Goal: Navigation & Orientation: Find specific page/section

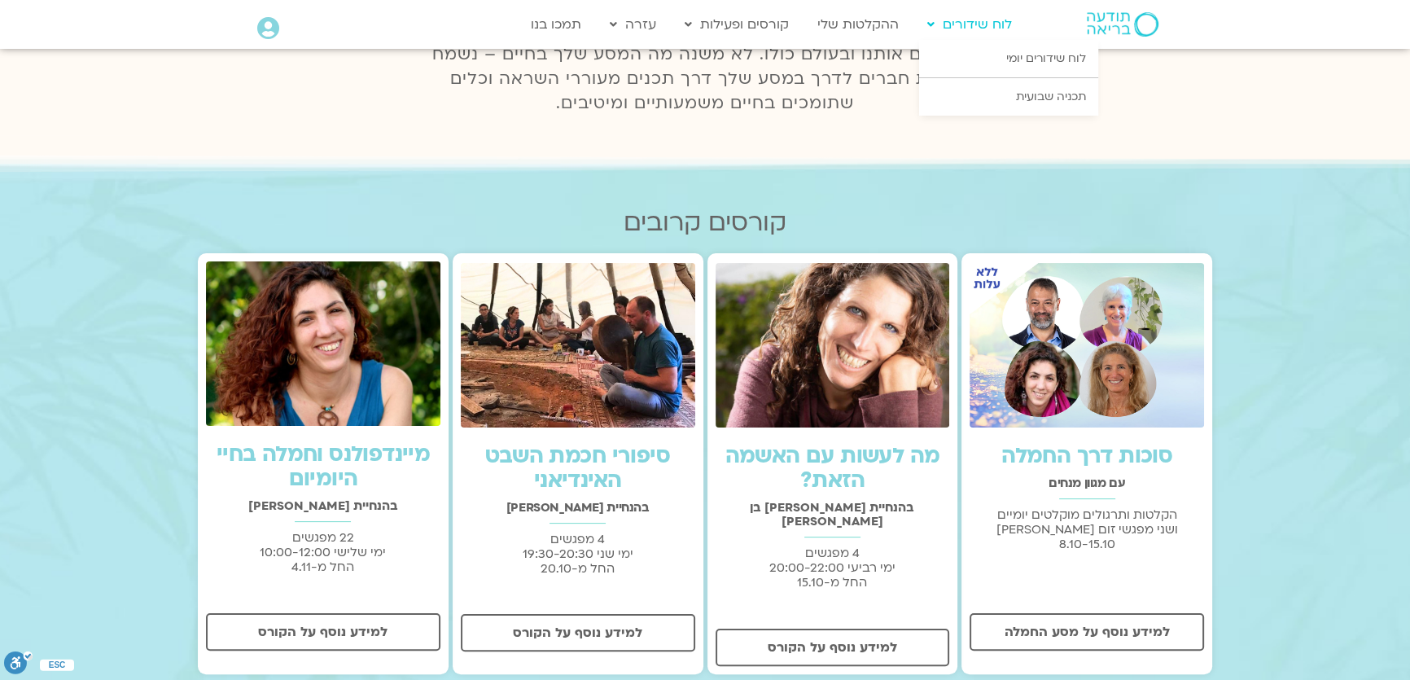
click at [987, 32] on link "לוח שידורים" at bounding box center [969, 24] width 101 height 31
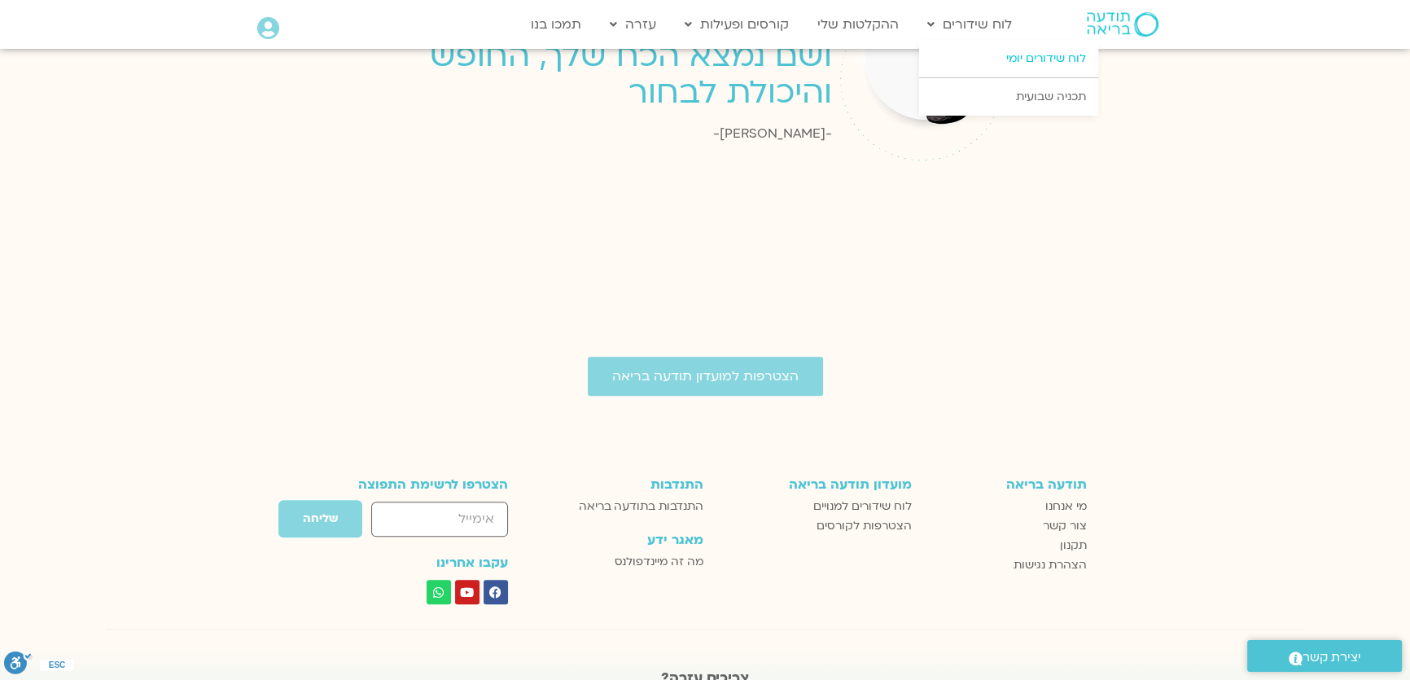
scroll to position [2309, 0]
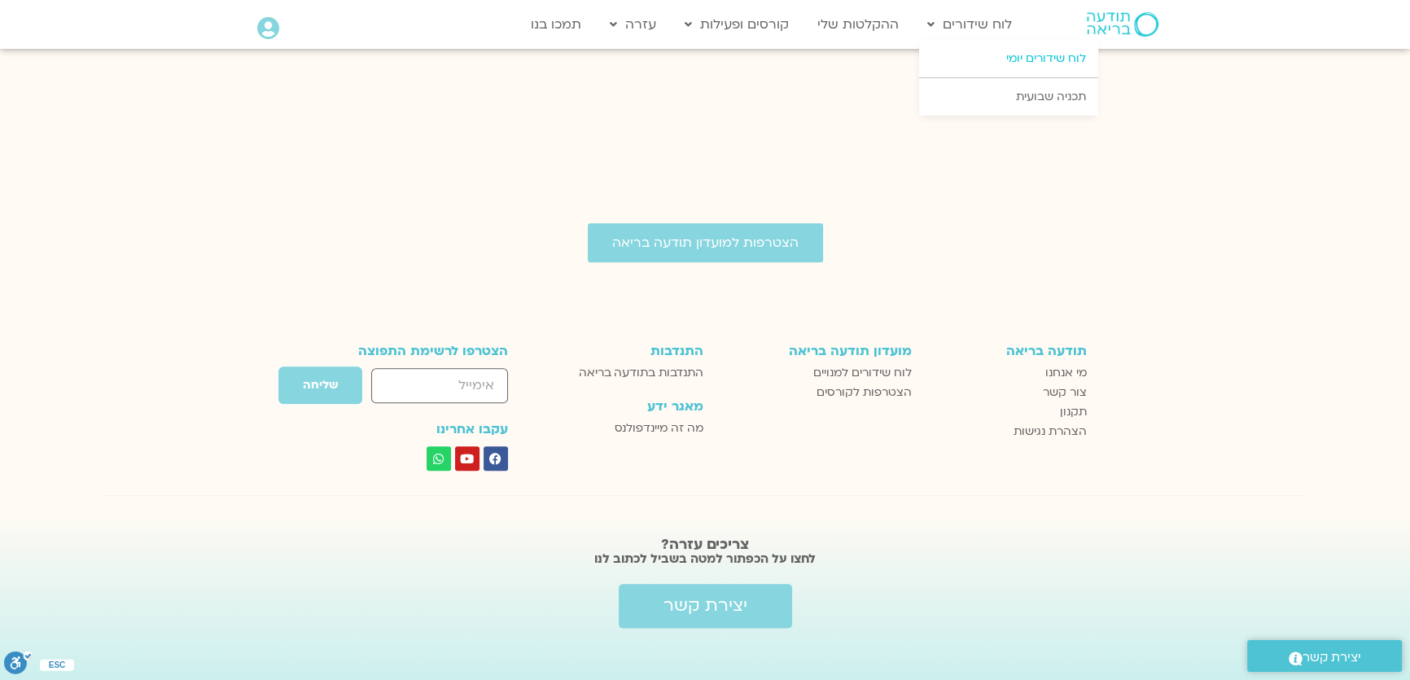
click at [981, 67] on link "לוח שידורים יומי" at bounding box center [1008, 58] width 179 height 37
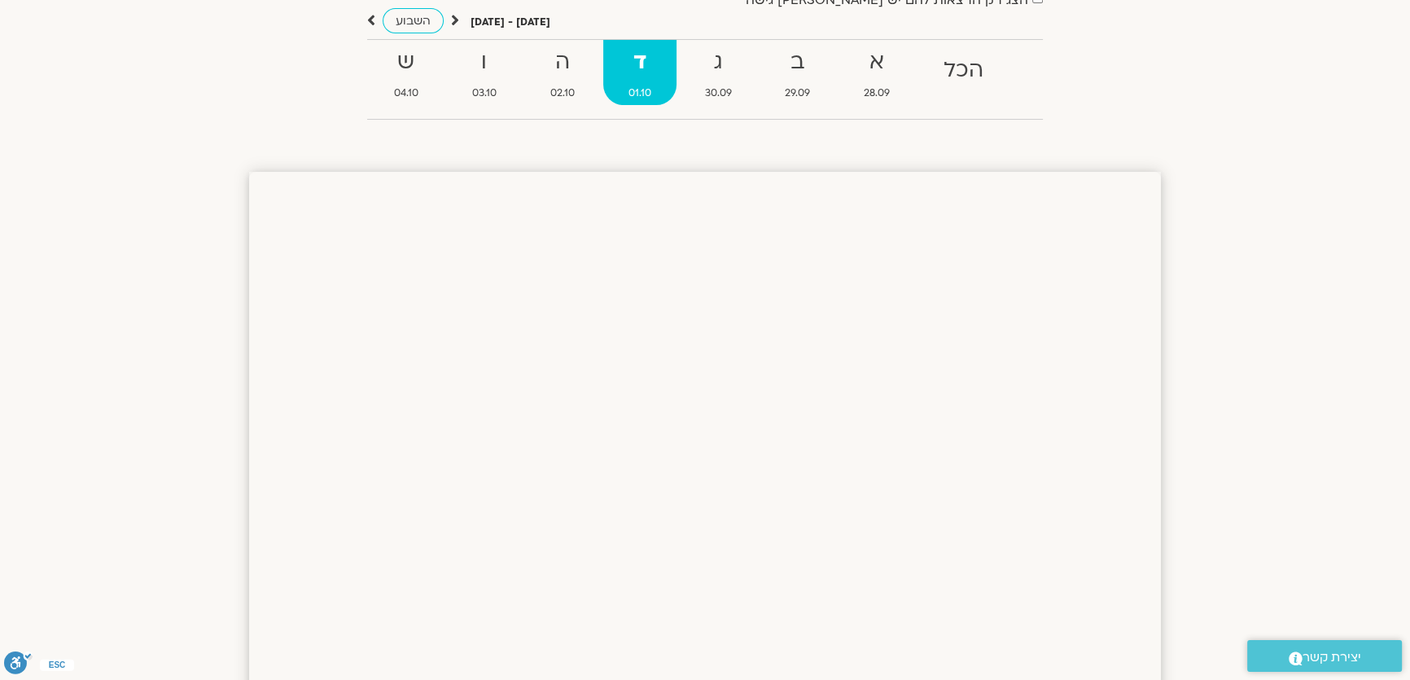
scroll to position [126, 0]
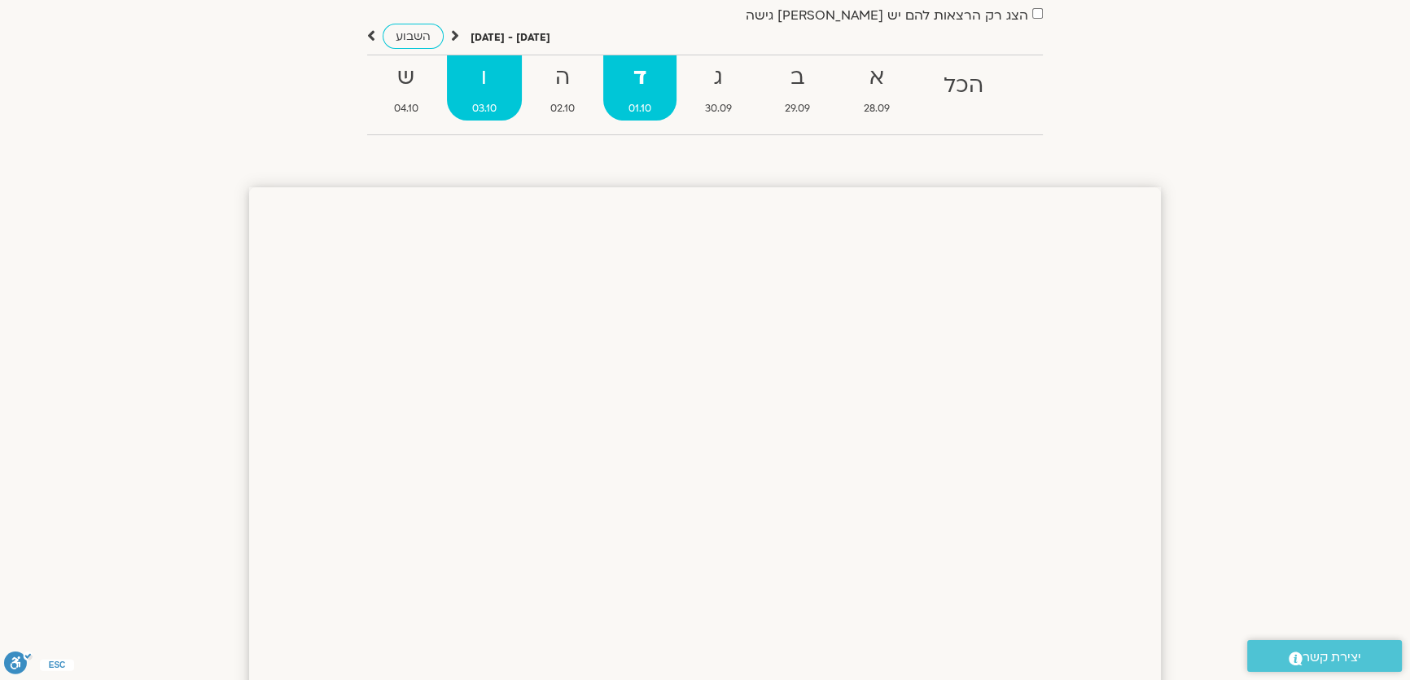
click at [476, 111] on span "03.10" at bounding box center [484, 108] width 75 height 17
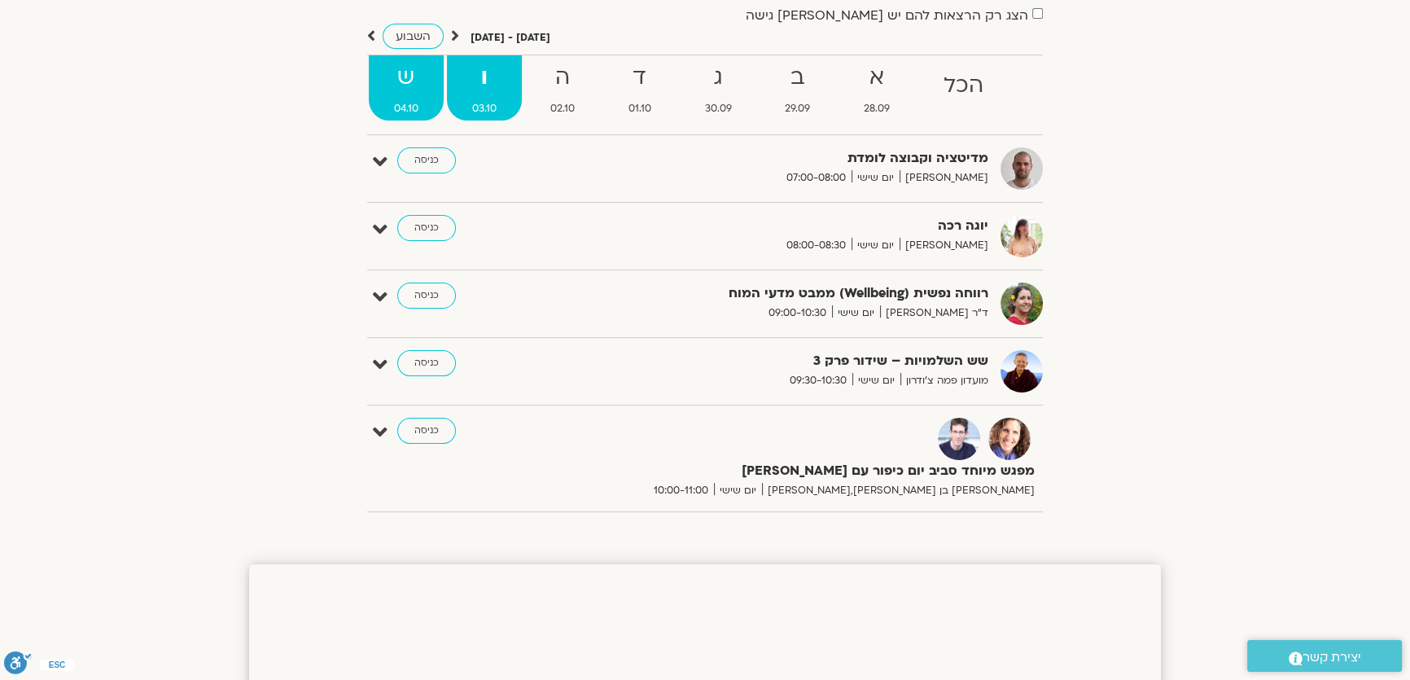
click at [414, 73] on strong "ש" at bounding box center [406, 77] width 75 height 37
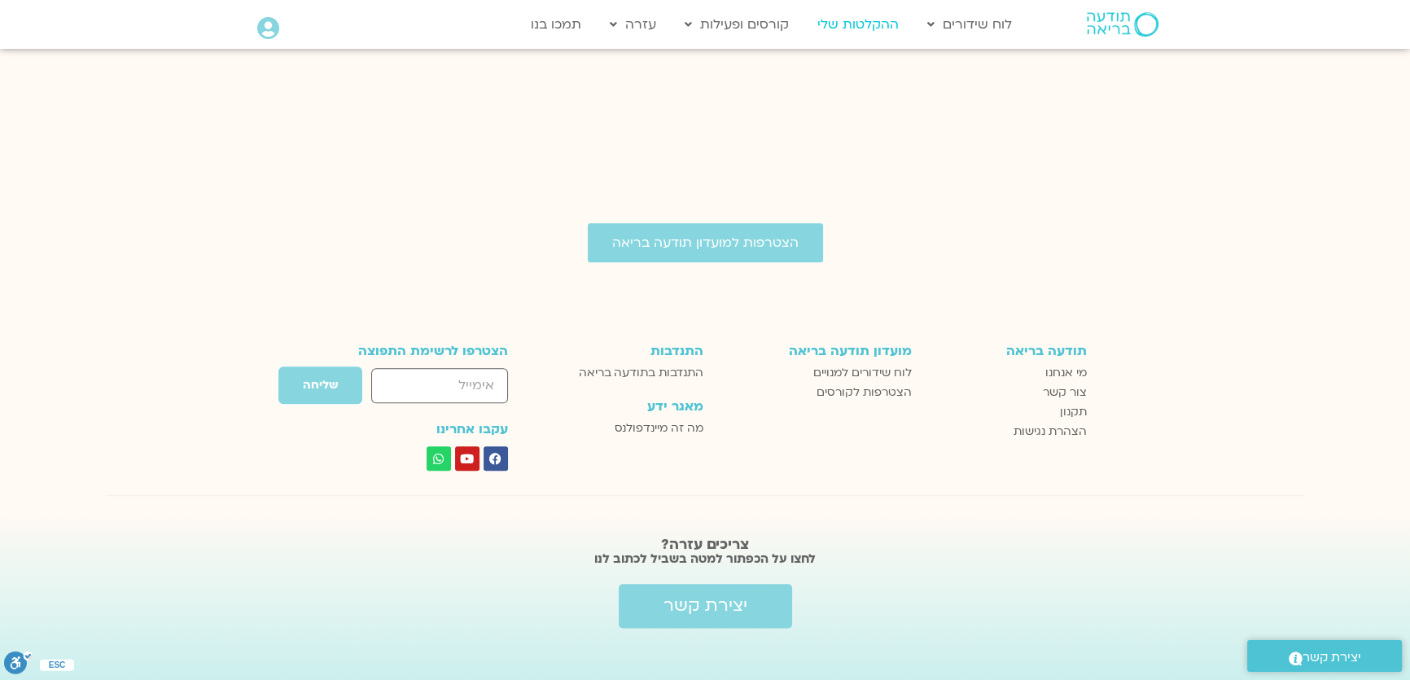
click at [866, 28] on link "ההקלטות שלי" at bounding box center [858, 24] width 98 height 31
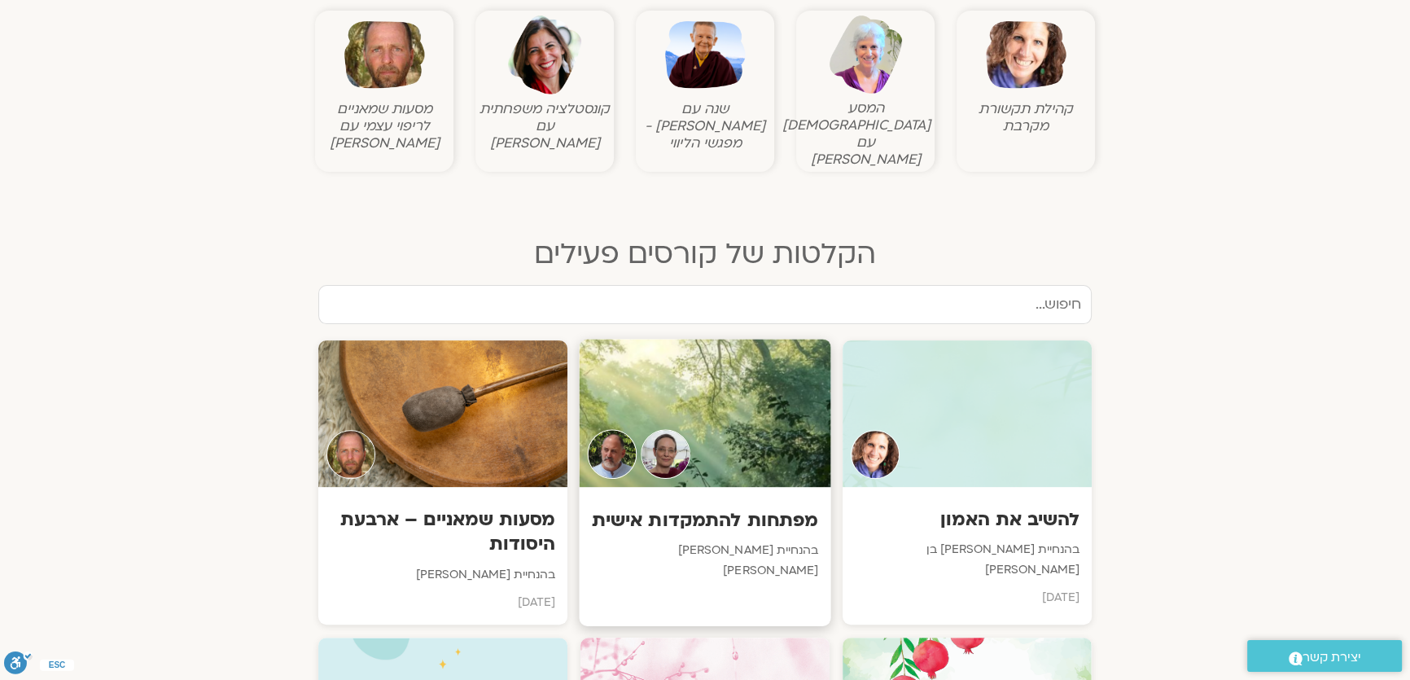
scroll to position [518, 0]
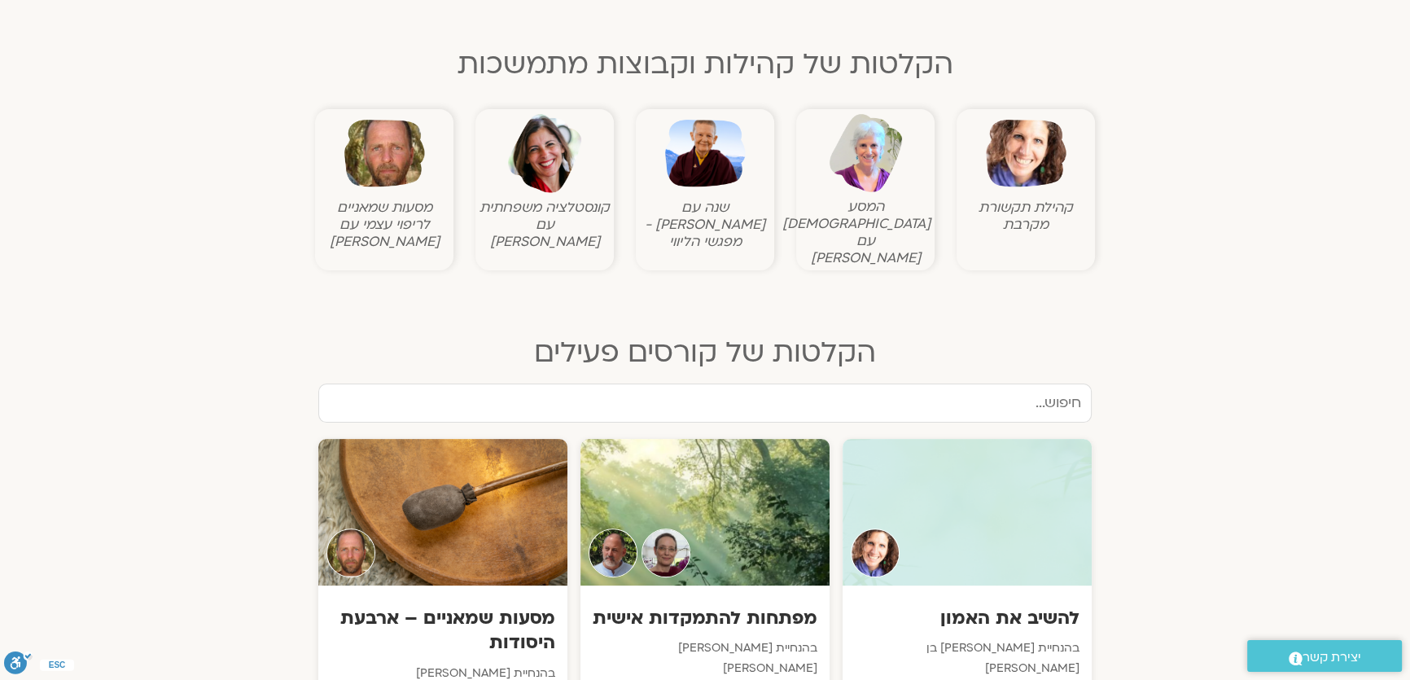
click at [1036, 169] on img at bounding box center [1026, 153] width 81 height 81
click at [1035, 169] on img at bounding box center [1026, 153] width 81 height 81
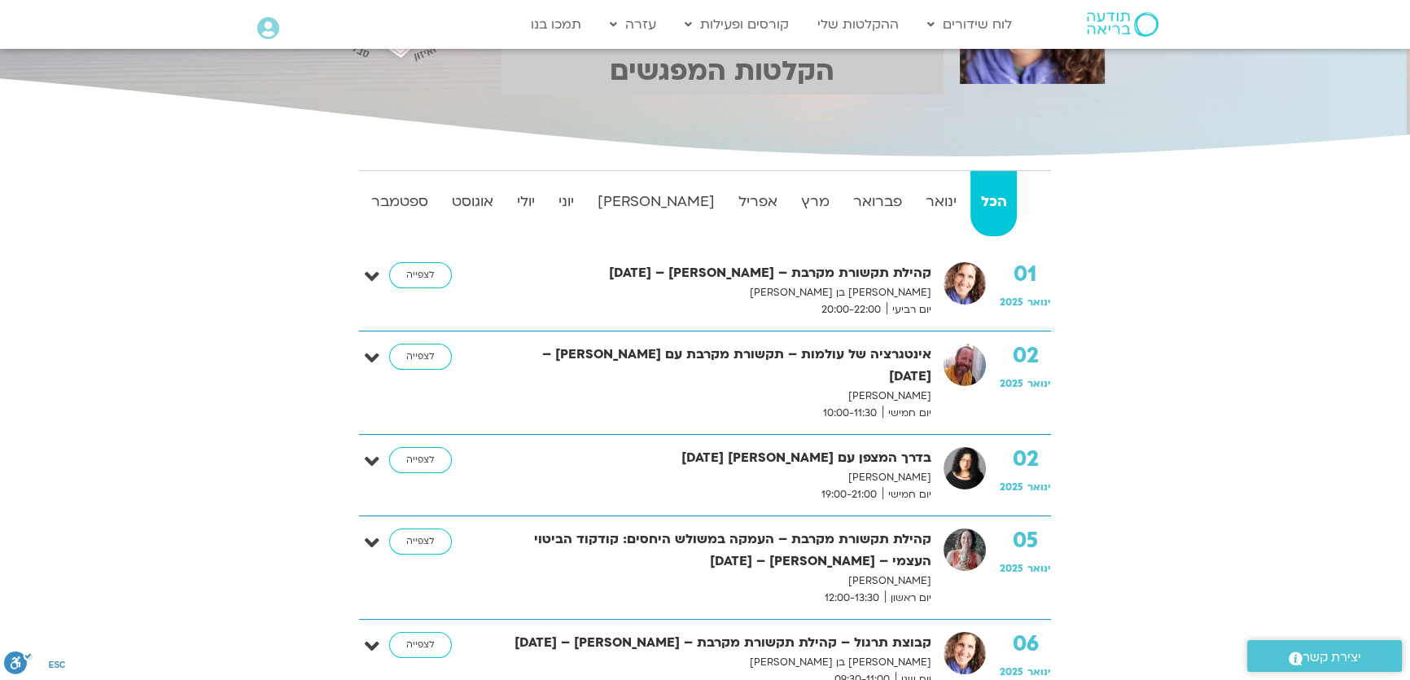
scroll to position [296, 0]
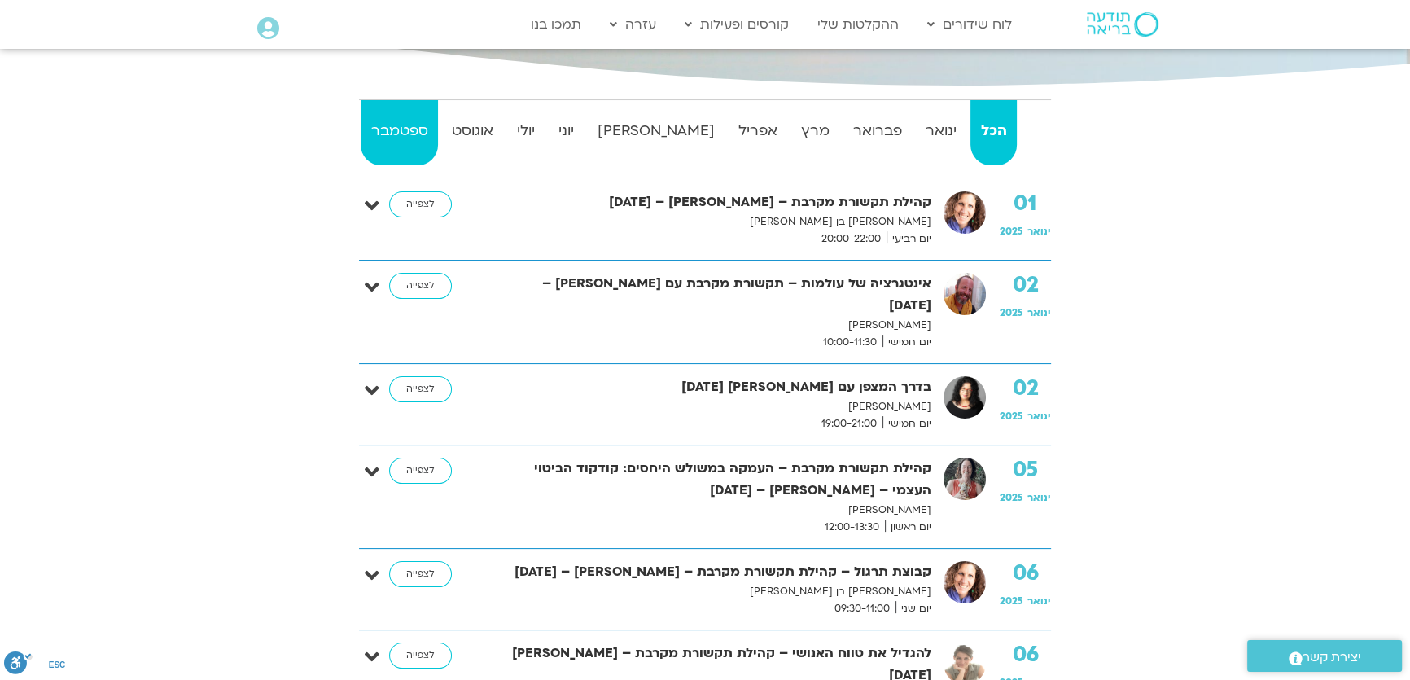
click at [419, 130] on strong "ספטמבר" at bounding box center [399, 131] width 77 height 24
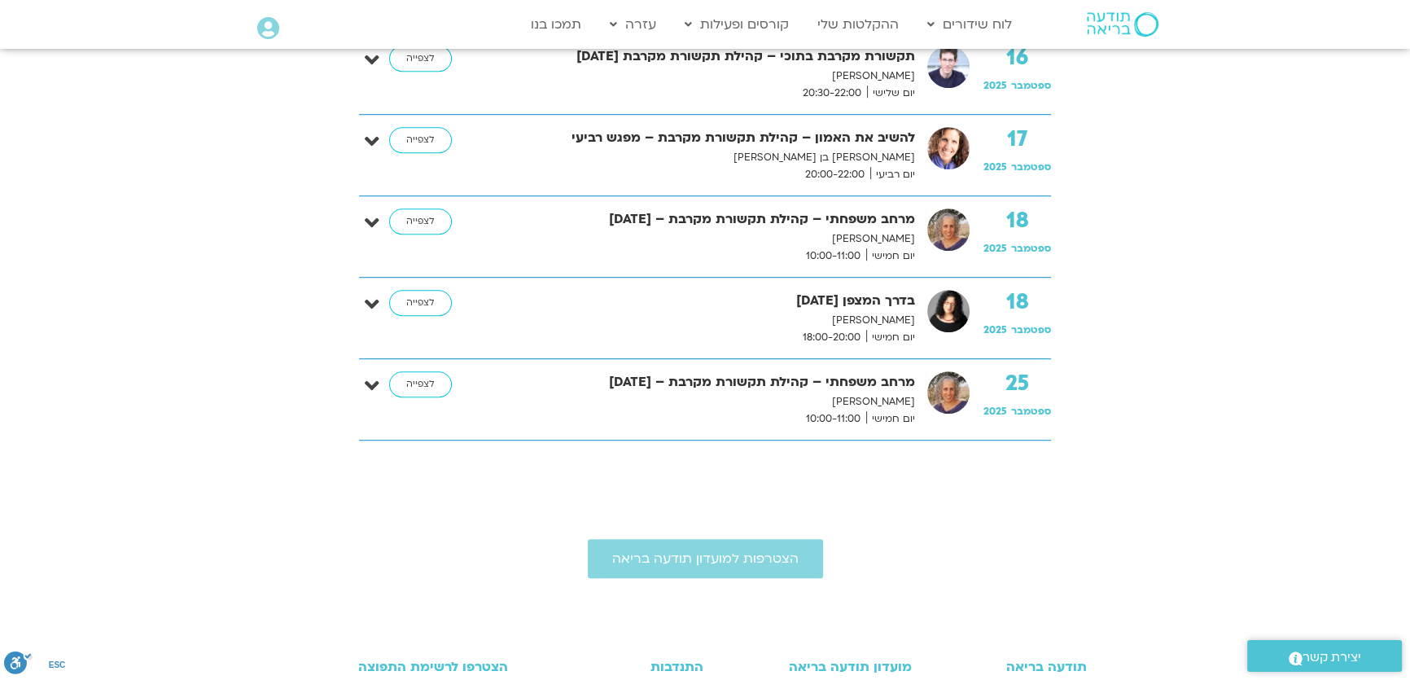
scroll to position [1406, 0]
